Goal: Task Accomplishment & Management: Use online tool/utility

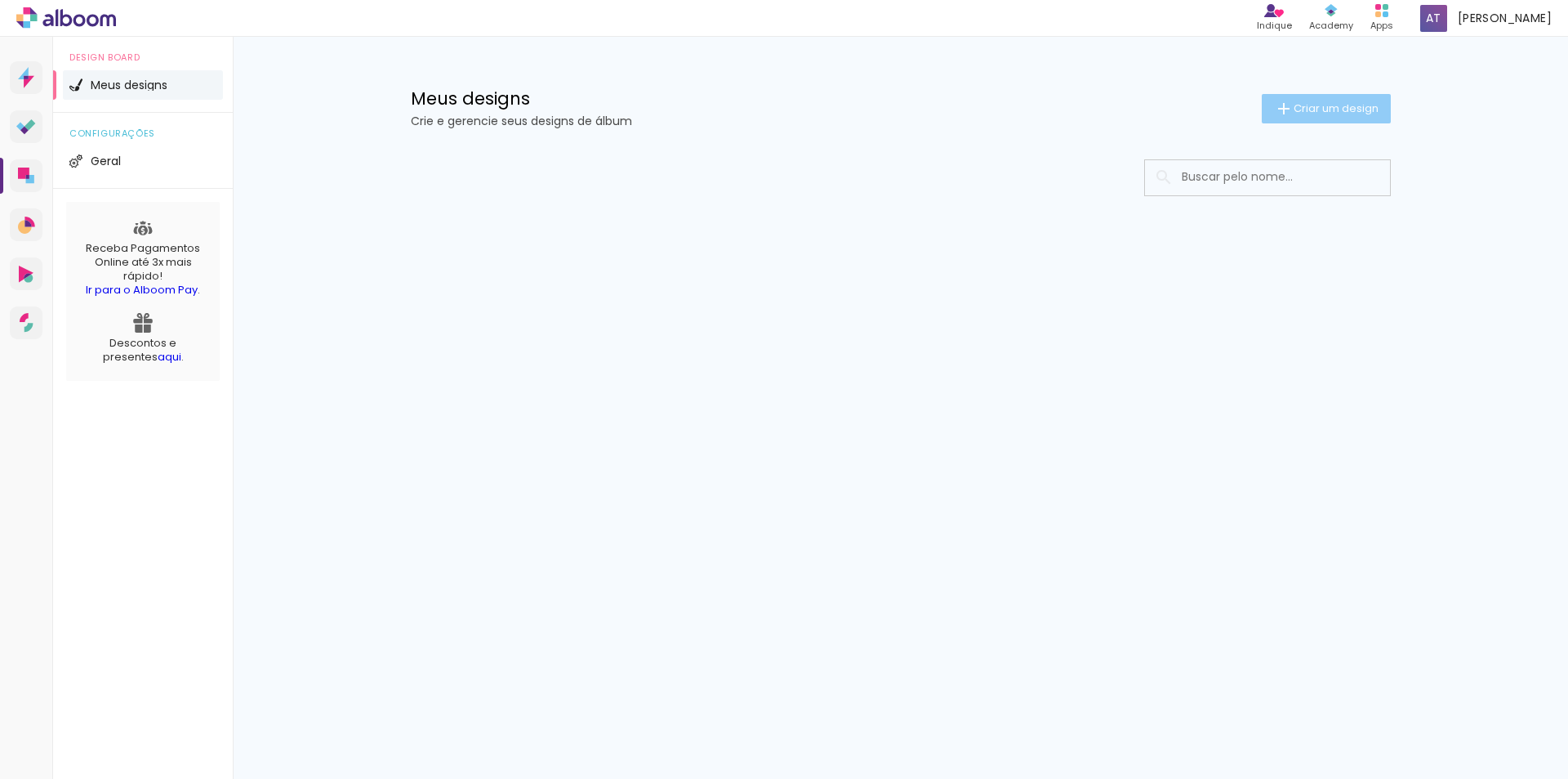
click at [1294, 106] on span "Criar um design" at bounding box center [1336, 108] width 85 height 11
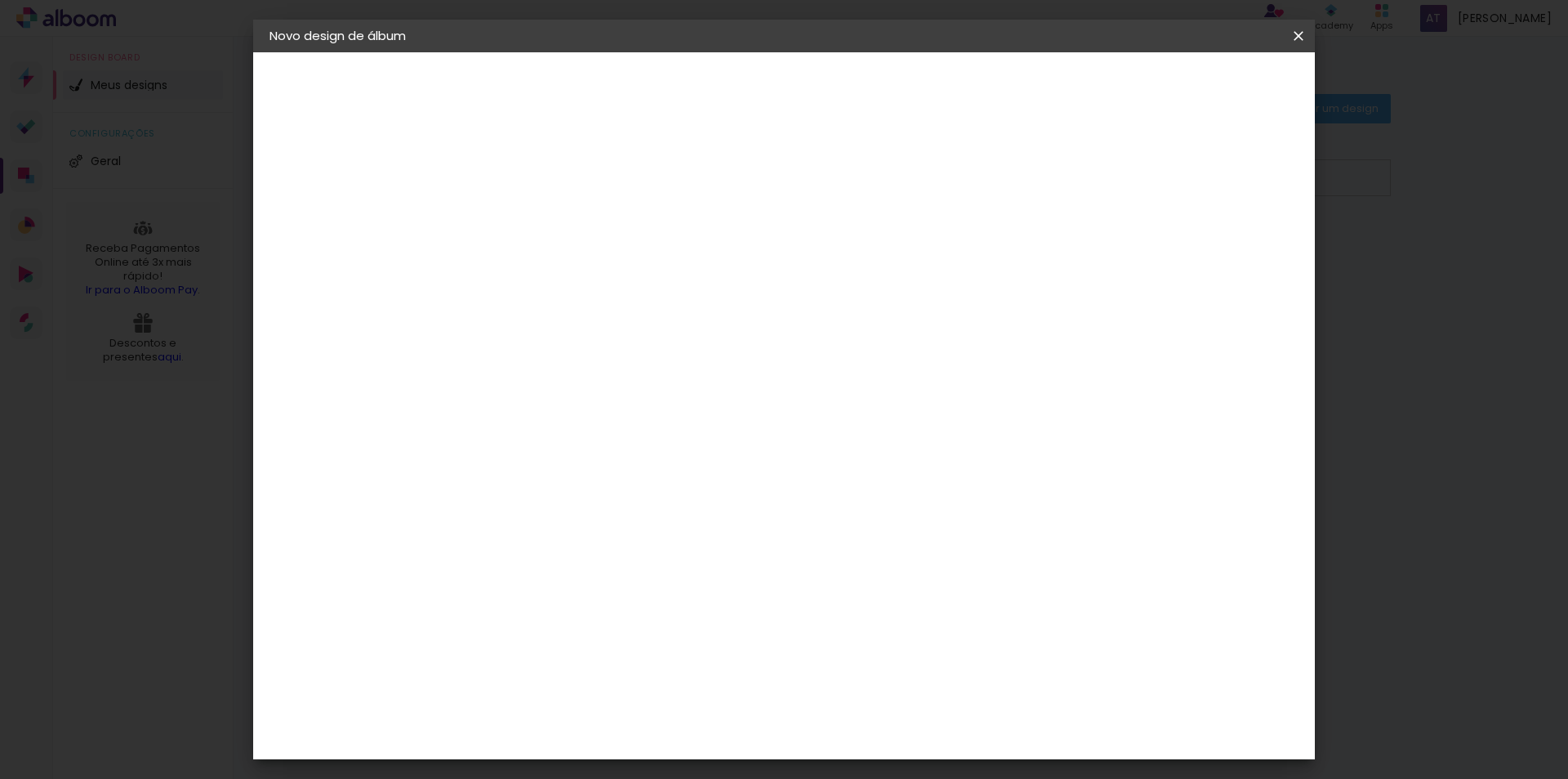
click at [537, 208] on input at bounding box center [537, 219] width 0 height 25
type input "CASAMENTO - [PERSON_NAME] E [PERSON_NAME]"
type paper-input "CASAMENTO - [PERSON_NAME] E [PERSON_NAME]"
click at [704, 75] on paper-button "Avançar" at bounding box center [664, 86] width 80 height 28
click at [0, 0] on slot "Tamanho Livre" at bounding box center [0, 0] width 0 height 0
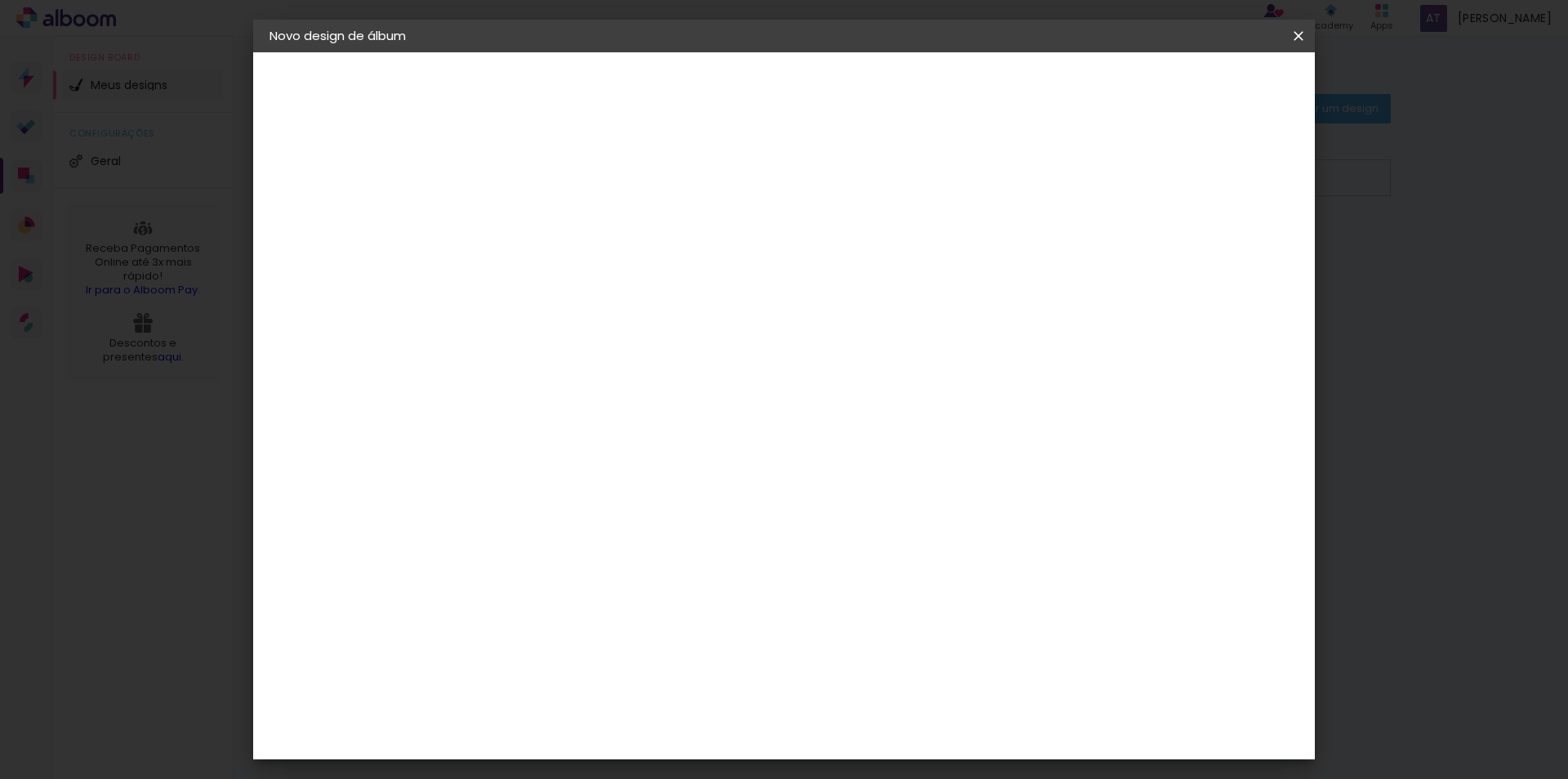
click at [843, 252] on paper-item "Tamanho Livre" at bounding box center [764, 249] width 157 height 36
click at [714, 244] on iron-icon at bounding box center [704, 249] width 20 height 20
click at [842, 73] on paper-button "Avançar" at bounding box center [802, 86] width 80 height 28
click at [702, 248] on span "30" at bounding box center [714, 255] width 27 height 25
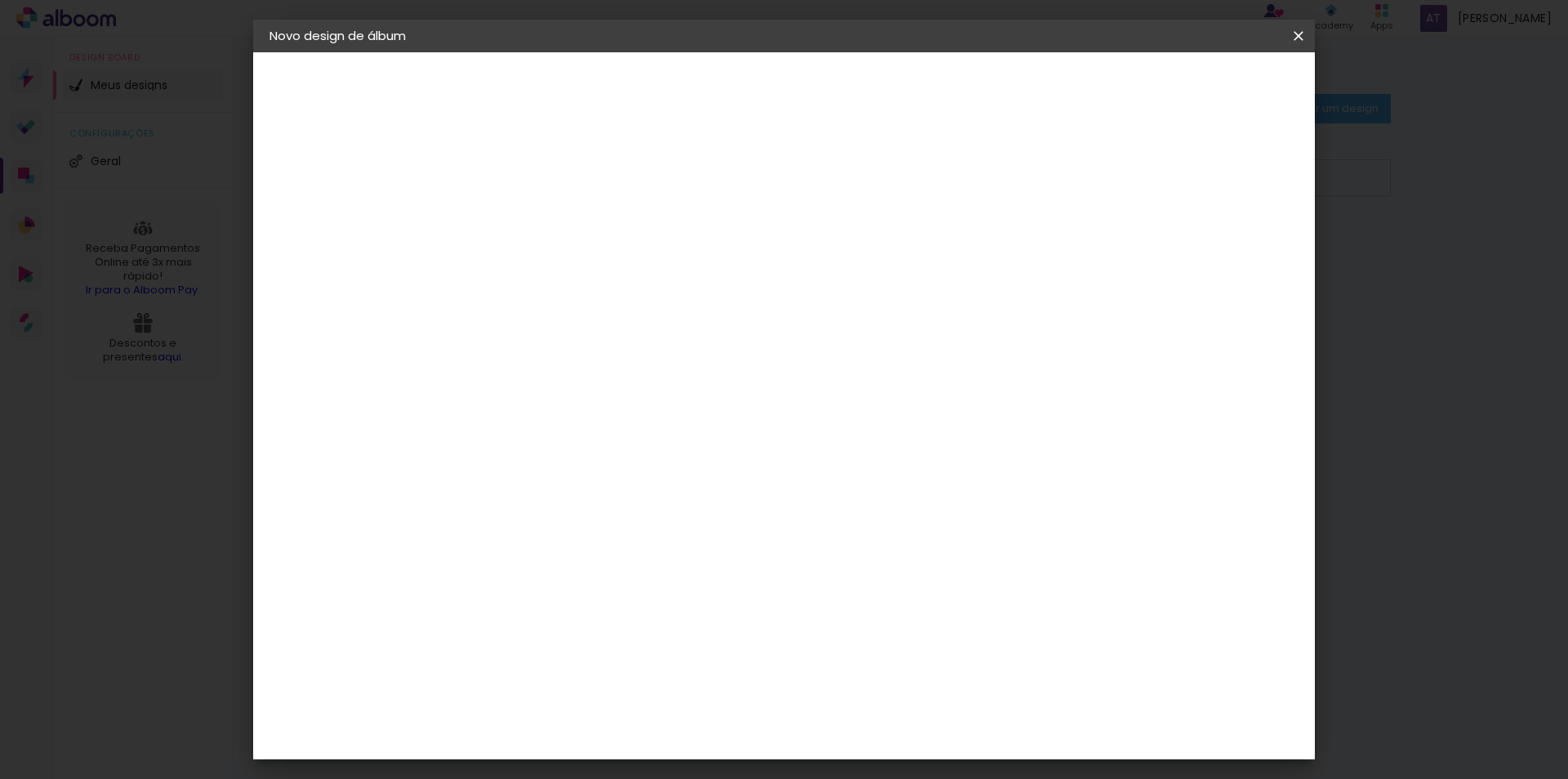
click at [710, 253] on span "30" at bounding box center [714, 255] width 27 height 25
click at [710, 253] on span "30" at bounding box center [714, 255] width 27 height 25
click at [722, 258] on span "30" at bounding box center [714, 255] width 27 height 25
click at [986, 226] on div "30 cm cm cm mm A maioria das encadernadoras sugere 5mm de sangria." at bounding box center [851, 272] width 772 height 131
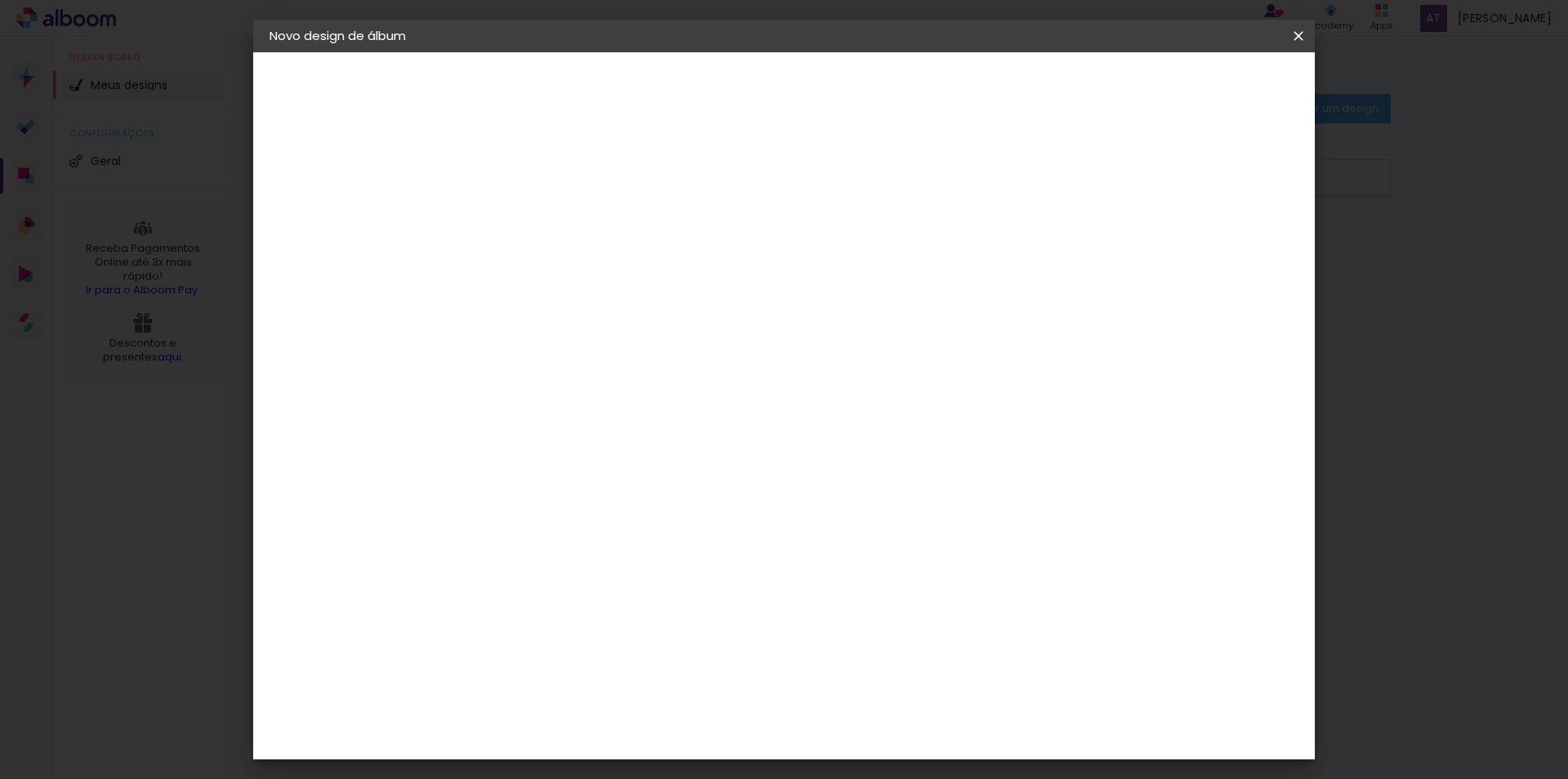
click at [481, 459] on input "30" at bounding box center [485, 464] width 43 height 25
click at [887, 681] on input "60" at bounding box center [875, 681] width 43 height 25
click at [716, 255] on span "30" at bounding box center [714, 255] width 27 height 25
click at [498, 459] on input "30" at bounding box center [485, 464] width 43 height 25
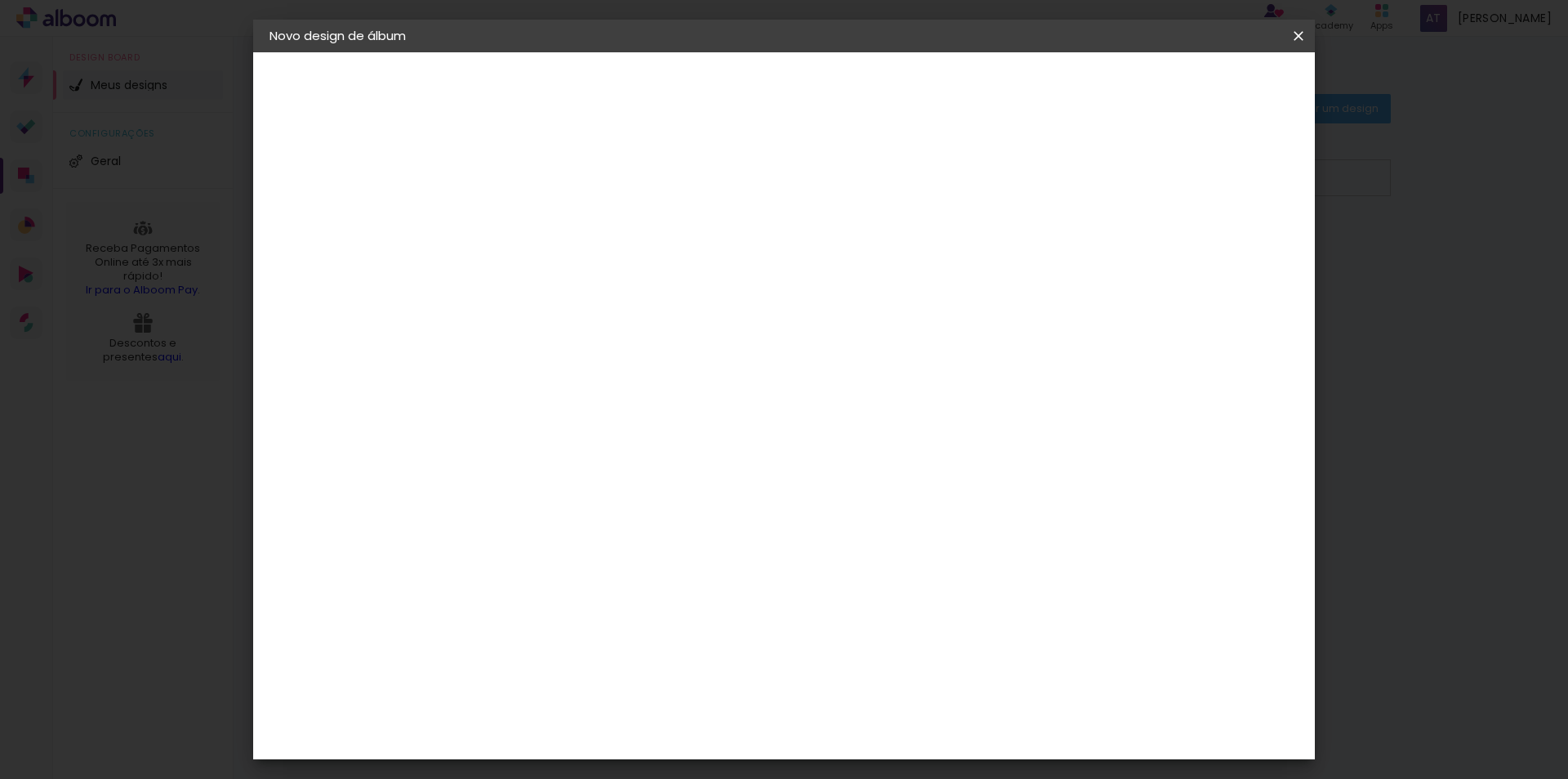
click at [498, 459] on input "30" at bounding box center [485, 464] width 43 height 25
type input "3"
type input "21"
type paper-input "21"
click at [725, 255] on span "30" at bounding box center [714, 255] width 27 height 25
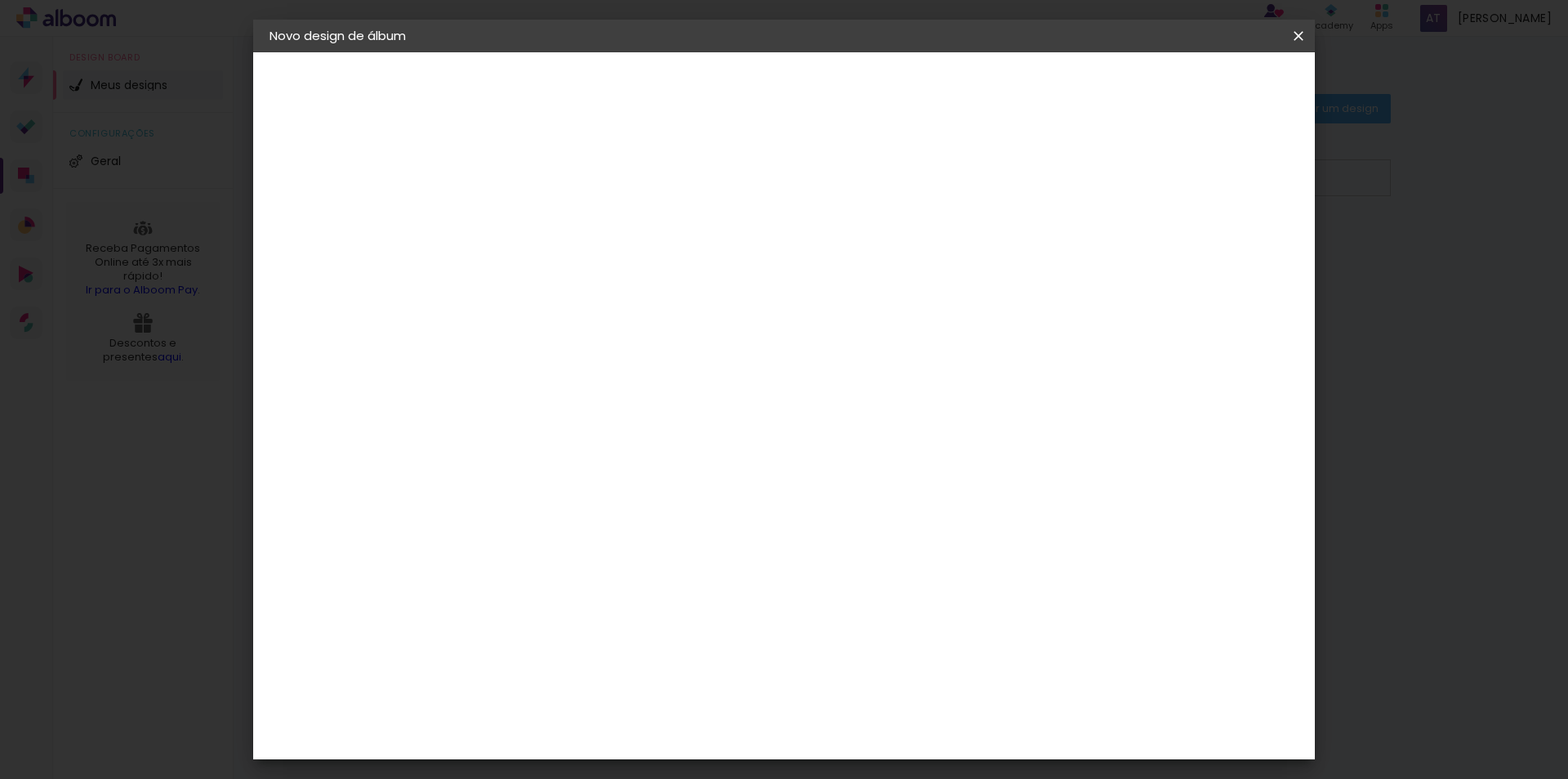
click at [718, 254] on span "30" at bounding box center [714, 255] width 27 height 25
click at [721, 254] on span "30" at bounding box center [714, 255] width 27 height 25
click at [708, 255] on span "30" at bounding box center [714, 255] width 27 height 25
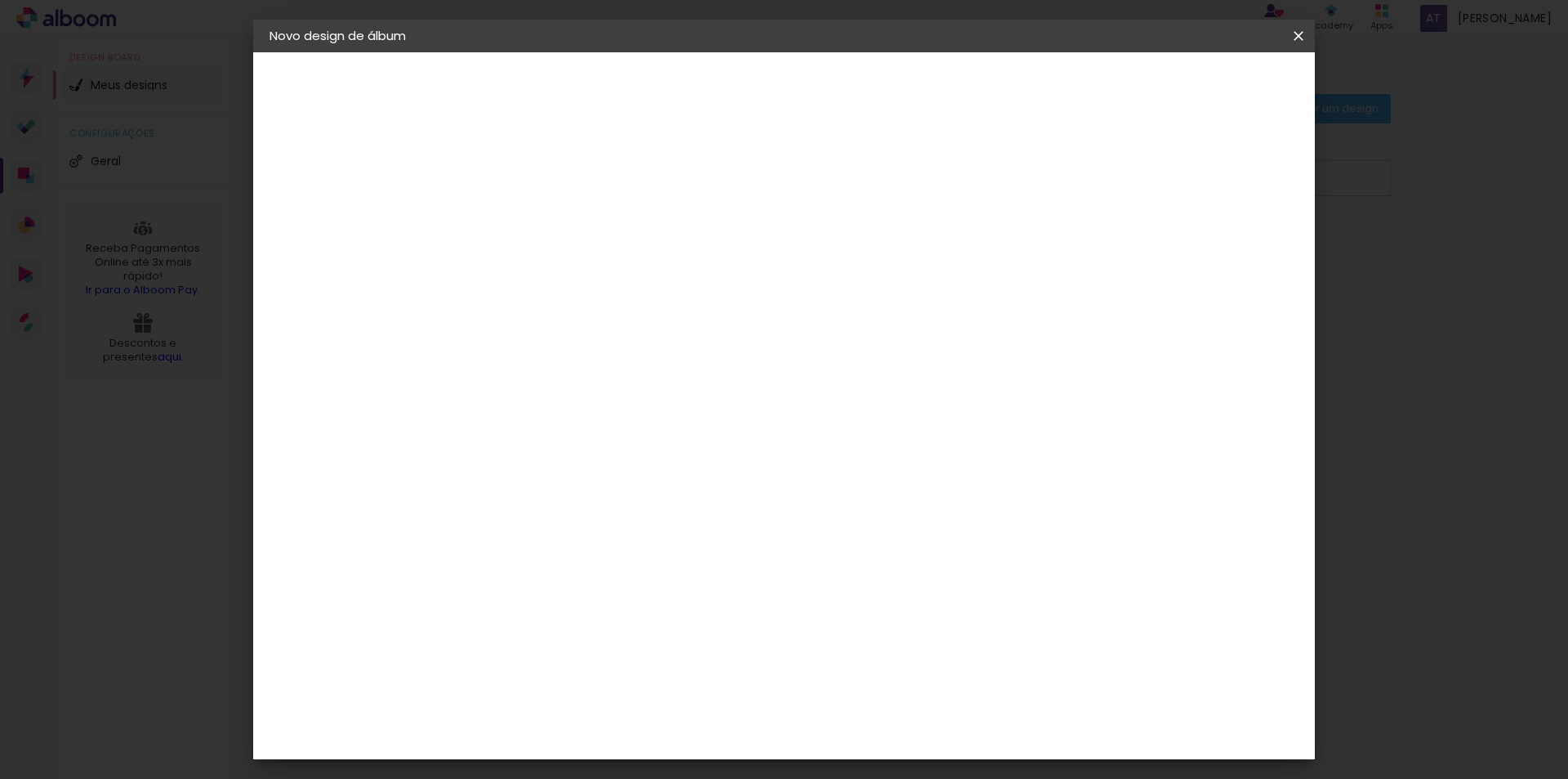
click at [710, 257] on span "30" at bounding box center [714, 255] width 27 height 25
click at [892, 590] on input "60" at bounding box center [875, 584] width 43 height 25
type input "56"
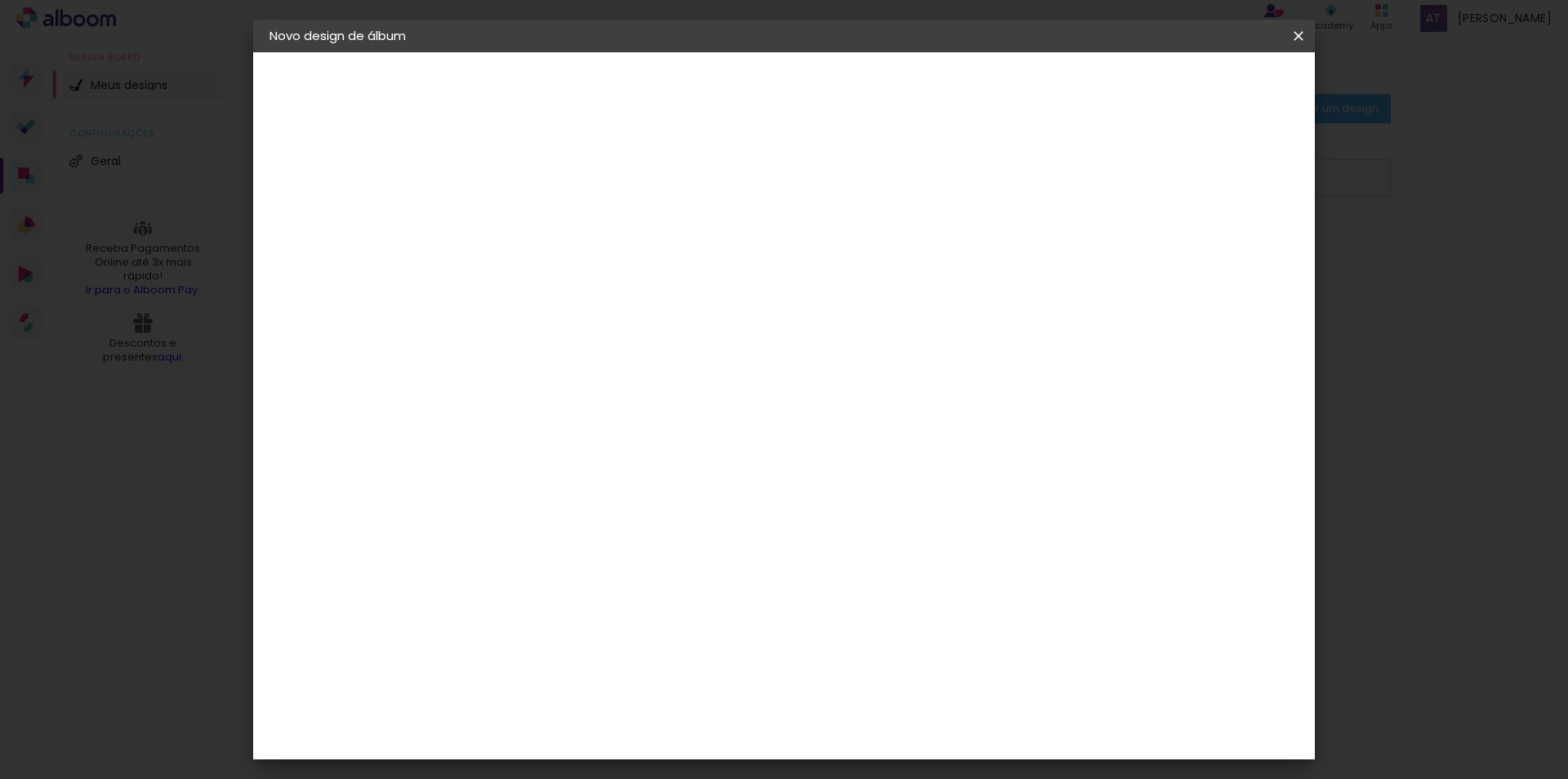
type paper-input "56"
click at [1017, 214] on div "28 cm cm cm mm A maioria das encadernadoras sugere 5mm de sangria." at bounding box center [851, 148] width 772 height 131
click at [697, 214] on div "28 cm cm cm mm A maioria das encadernadoras sugere 5mm de sangria." at bounding box center [851, 148] width 772 height 131
click at [1196, 84] on span "Iniciar design" at bounding box center [1159, 86] width 74 height 12
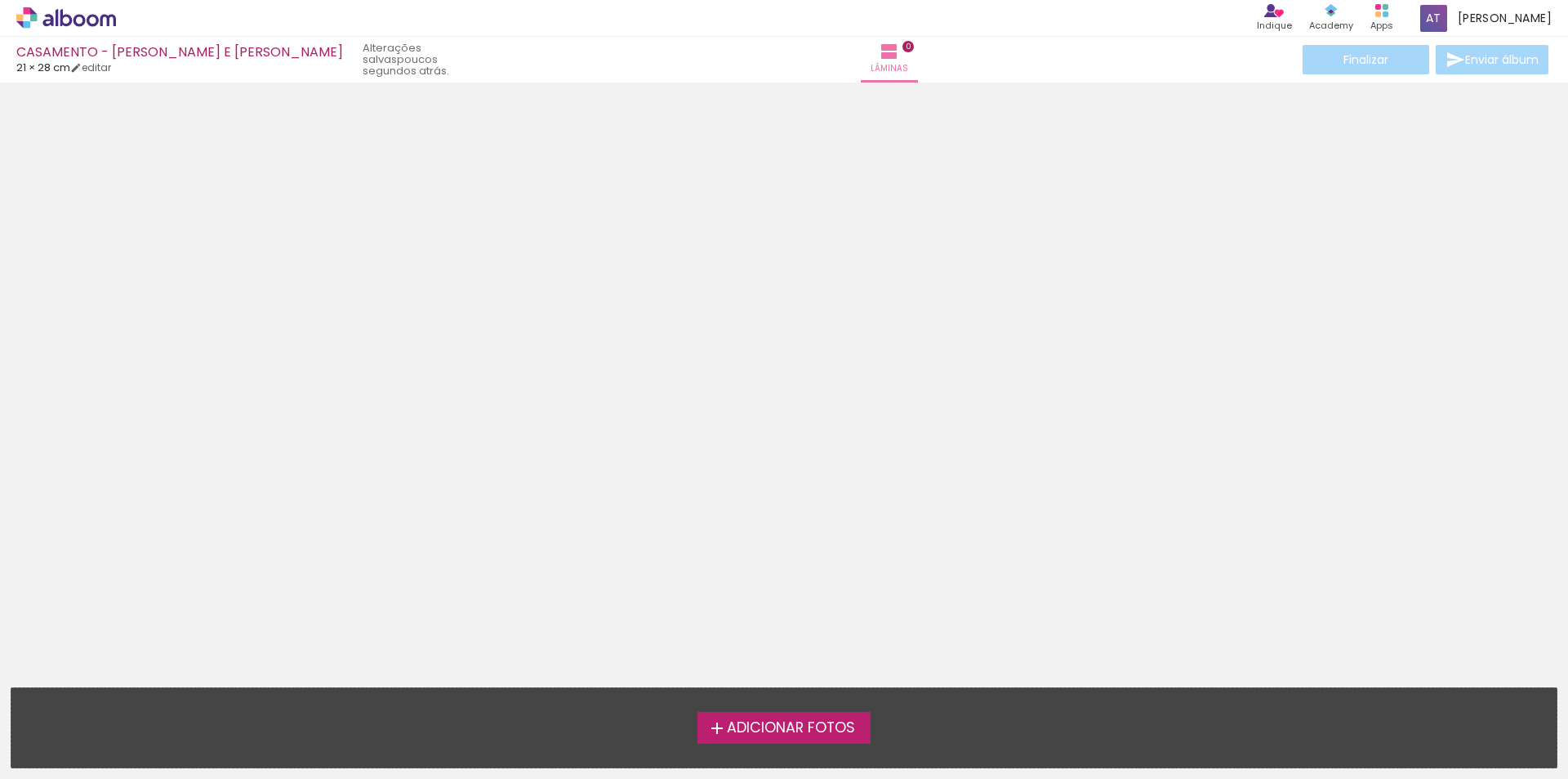
click at [700, 405] on div at bounding box center [784, 314] width 1568 height 452
click at [703, 420] on div at bounding box center [784, 314] width 1568 height 452
click at [111, 69] on link "editar" at bounding box center [90, 67] width 41 height 14
type input "21"
type input "56"
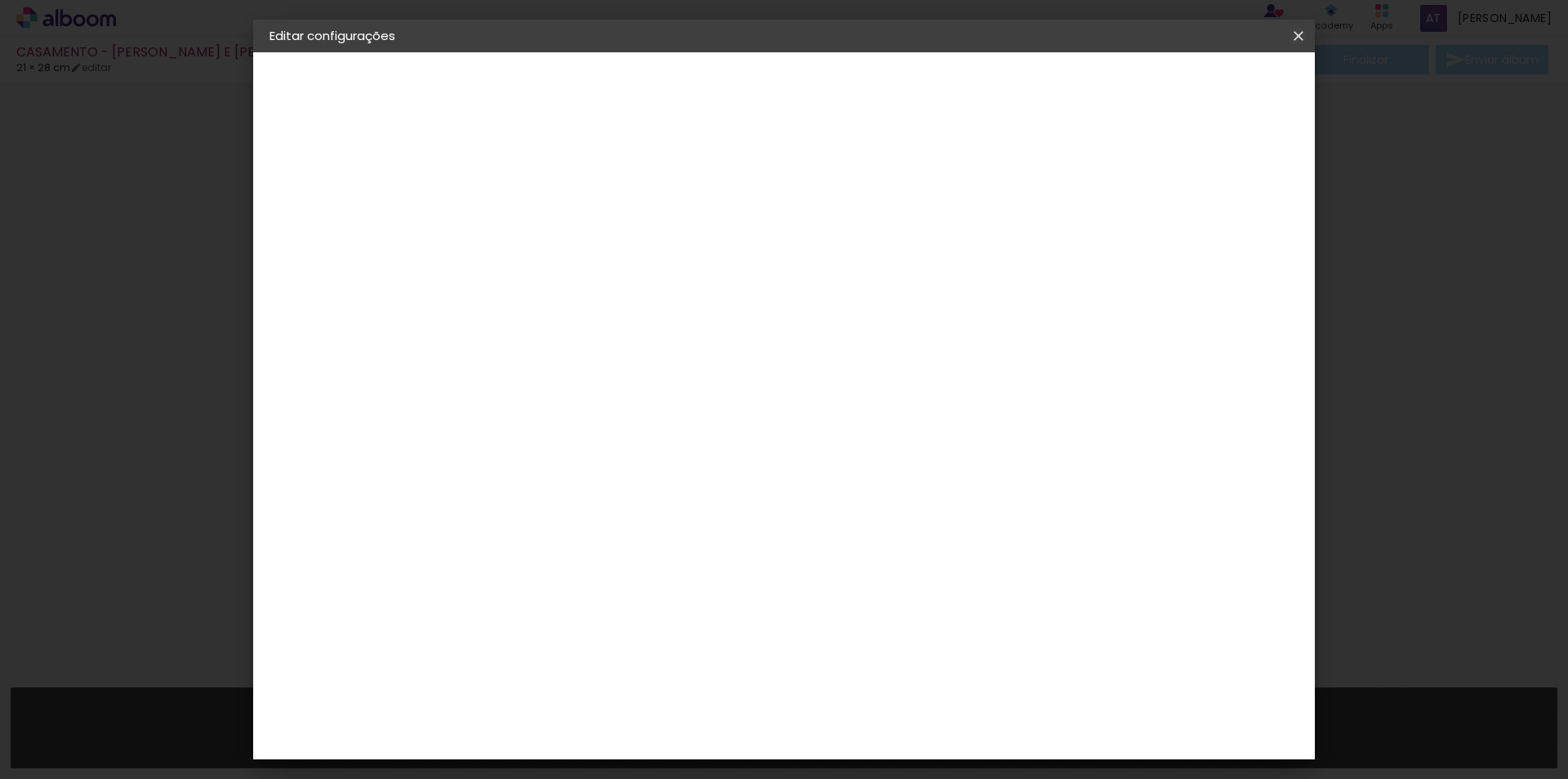
click at [1301, 31] on iron-icon at bounding box center [1299, 36] width 20 height 16
click at [1196, 93] on span "Salvar configurações" at bounding box center [1136, 86] width 121 height 12
click at [1196, 83] on span "Salvar configurações" at bounding box center [1136, 86] width 121 height 12
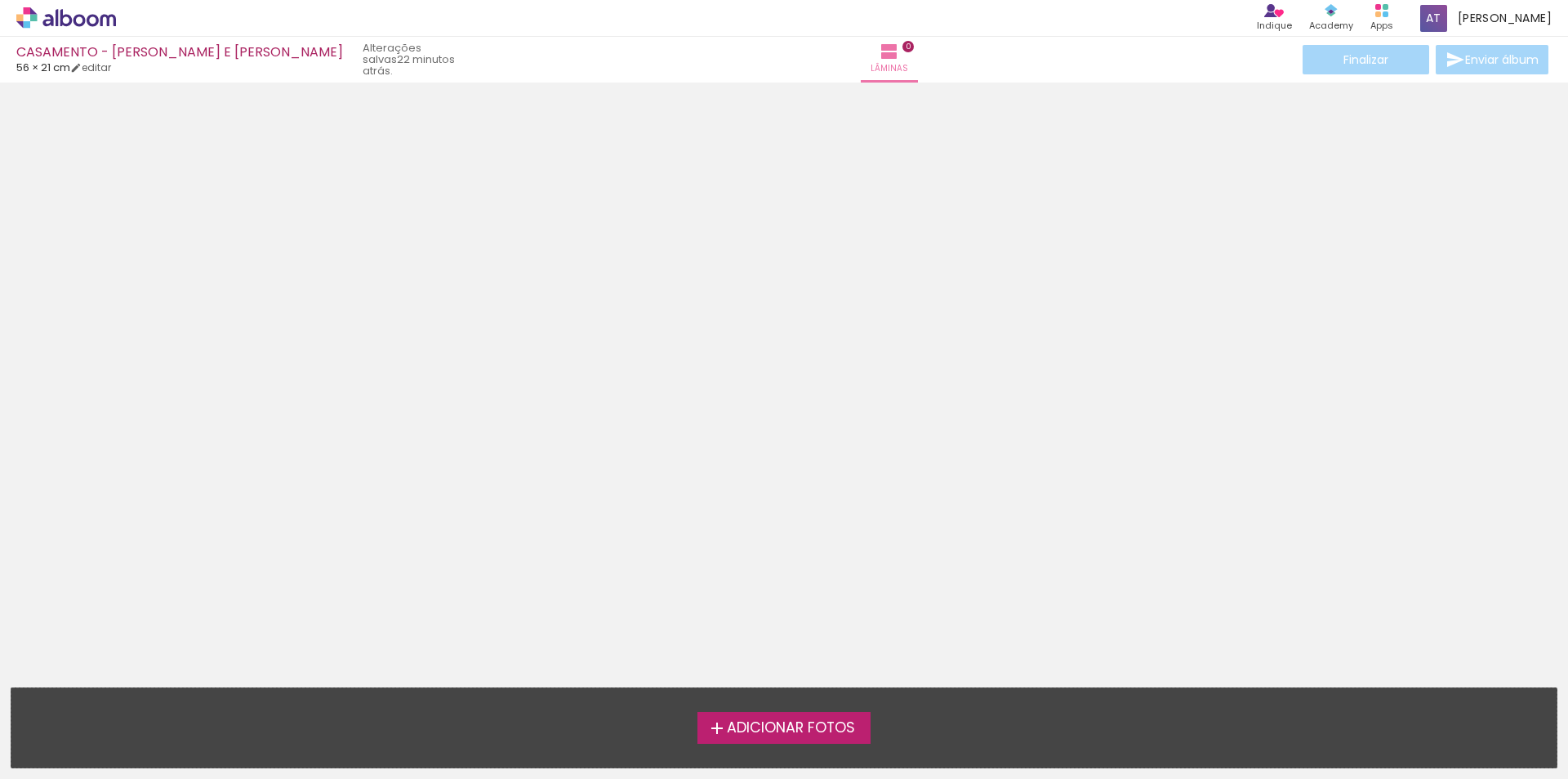
click at [751, 721] on span "Adicionar Fotos" at bounding box center [790, 728] width 128 height 15
click at [0, 0] on input "file" at bounding box center [0, 0] width 0 height 0
